Goal: Find specific page/section: Find specific page/section

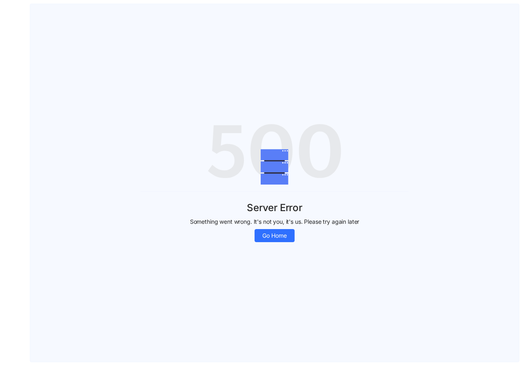
click at [262, 196] on div "Server Error Something went wrong. It's not you, it's us. Please try again late…" at bounding box center [275, 216] width 268 height 51
click at [275, 236] on span "Go Home" at bounding box center [274, 235] width 25 height 9
